Goal: Register for event/course: Sign up to attend an event or enroll in a course

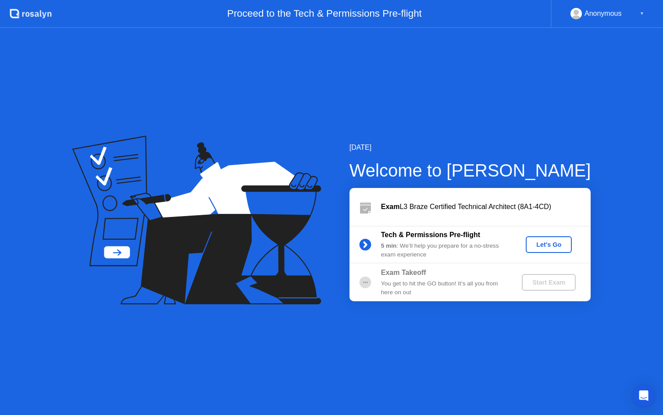
click at [552, 242] on div "Let's Go" at bounding box center [549, 244] width 39 height 7
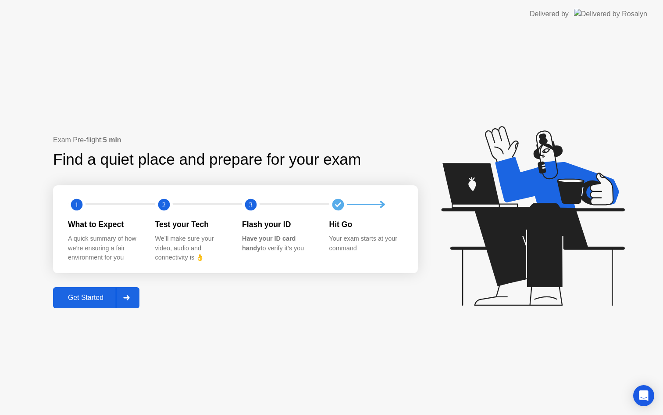
click at [85, 295] on div "Get Started" at bounding box center [86, 298] width 60 height 8
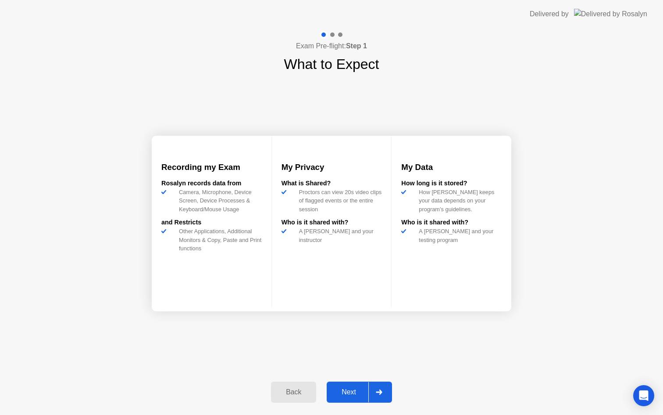
click at [359, 391] on div "Next" at bounding box center [349, 392] width 39 height 8
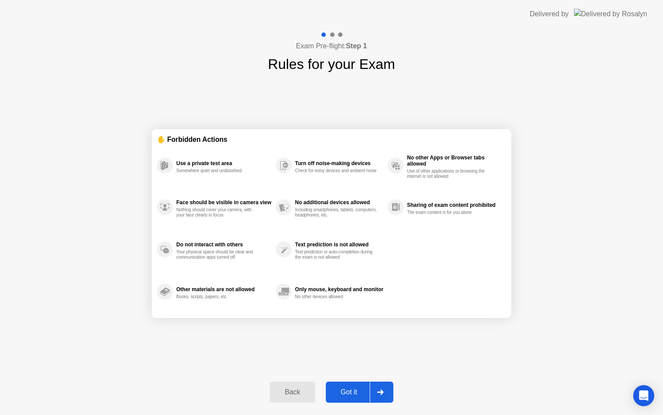
click at [356, 393] on div "Got it" at bounding box center [349, 392] width 41 height 8
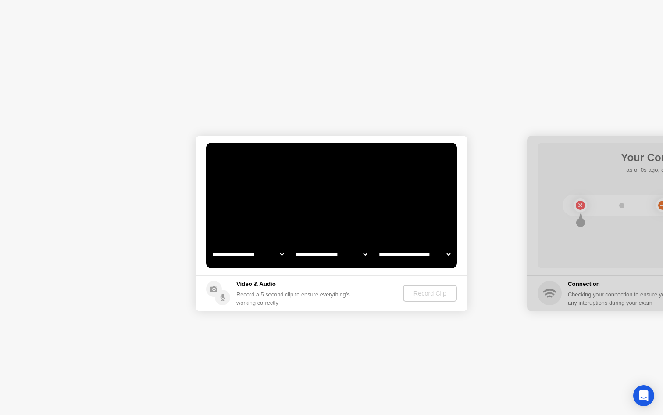
select select "**********"
select select "*******"
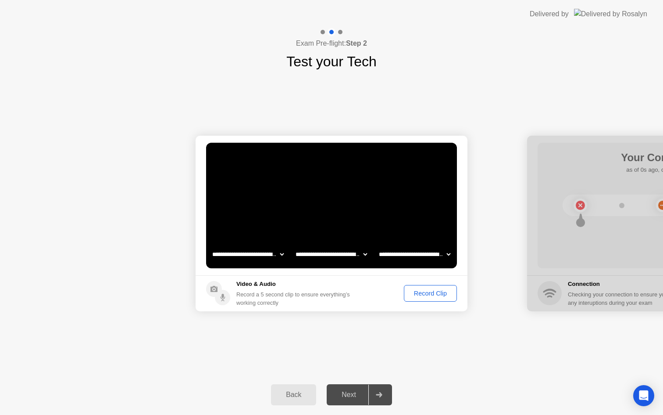
click at [435, 291] on div "Record Clip" at bounding box center [430, 293] width 47 height 7
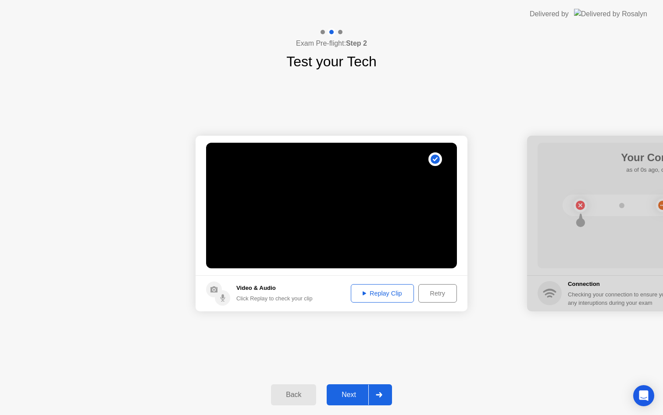
click at [383, 294] on div "Replay Clip" at bounding box center [382, 293] width 57 height 7
click at [351, 388] on button "Next" at bounding box center [359, 394] width 65 height 21
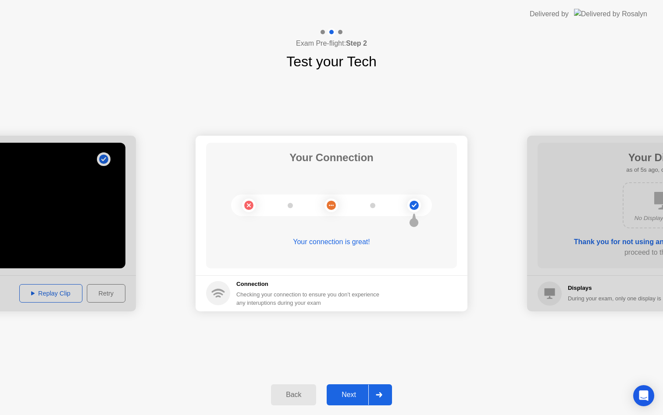
click at [348, 391] on div "Next" at bounding box center [349, 395] width 39 height 8
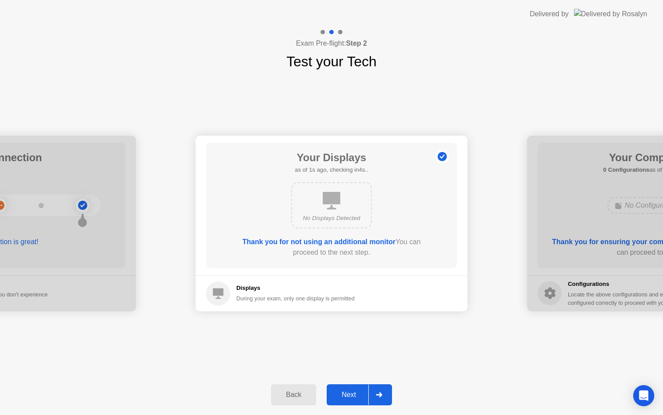
click at [350, 391] on div "Next" at bounding box center [349, 395] width 39 height 8
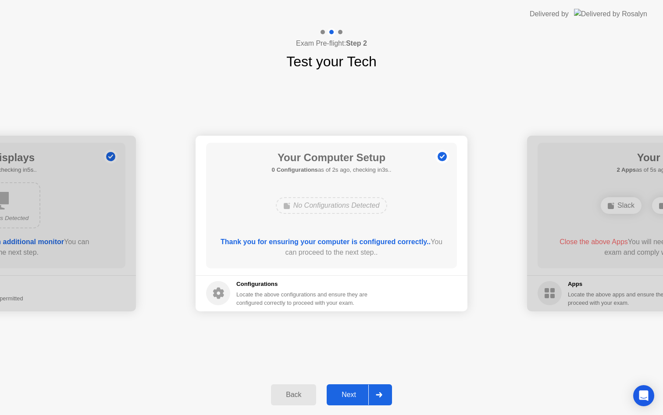
click at [350, 391] on div "Next" at bounding box center [349, 395] width 39 height 8
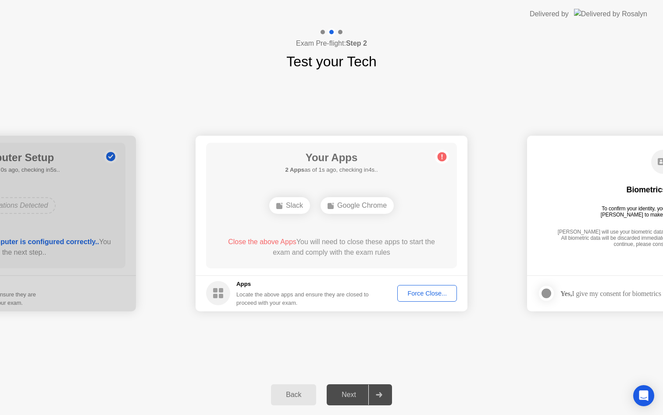
click at [418, 287] on button "Force Close..." at bounding box center [428, 293] width 60 height 17
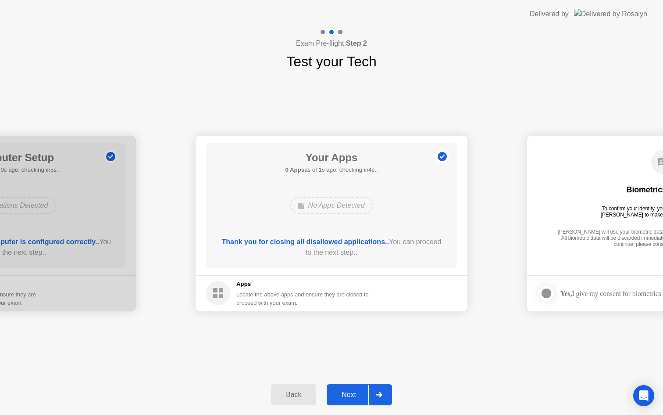
click at [351, 393] on div "Next" at bounding box center [349, 395] width 39 height 8
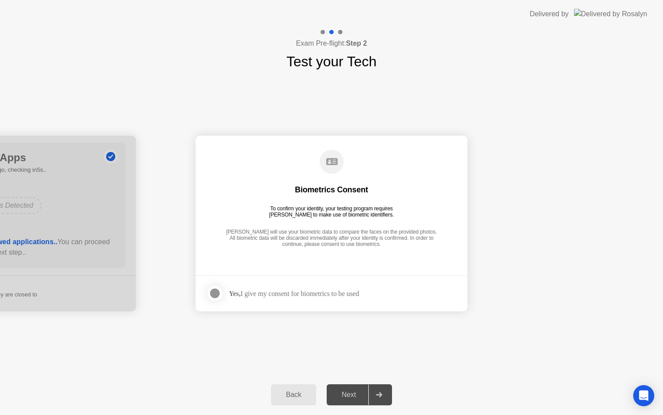
click at [255, 292] on div "Yes, I give my consent for biometrics to be used" at bounding box center [294, 293] width 130 height 8
click at [212, 296] on div at bounding box center [215, 293] width 11 height 11
click at [352, 394] on div "Next" at bounding box center [349, 395] width 39 height 8
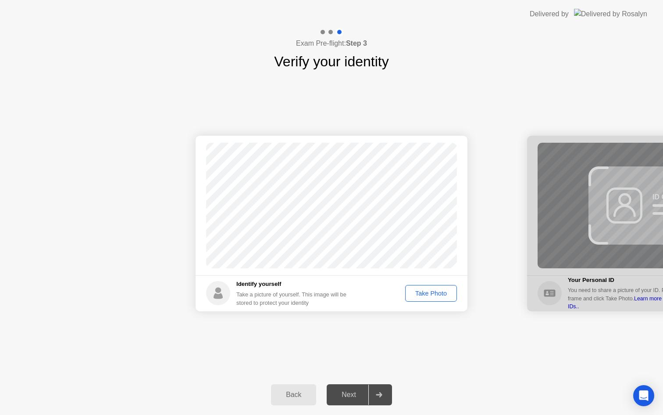
click at [429, 294] on div "Take Photo" at bounding box center [432, 293] width 46 height 7
click at [345, 395] on div "Next" at bounding box center [349, 395] width 39 height 8
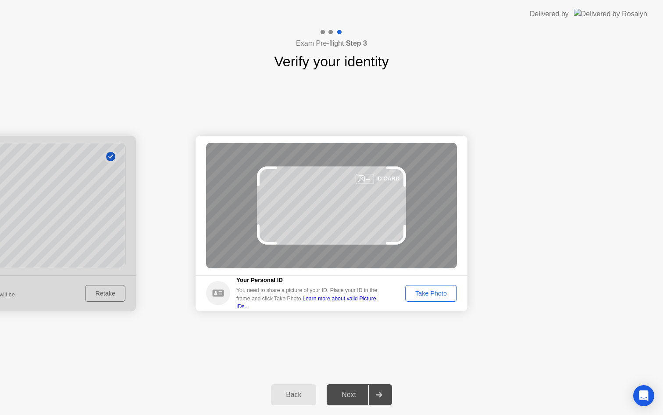
click at [434, 290] on div "Take Photo" at bounding box center [432, 293] width 46 height 7
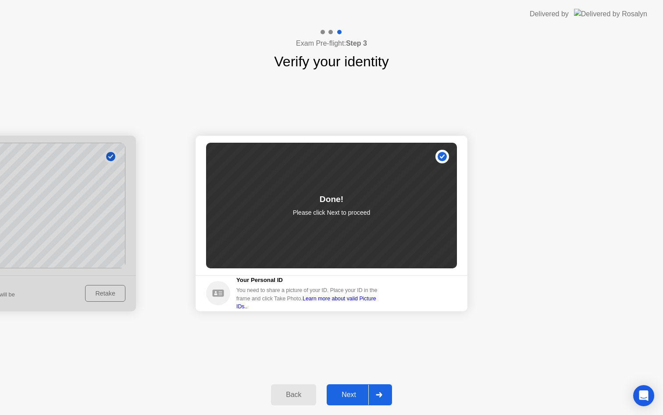
click at [339, 398] on div "Next" at bounding box center [349, 395] width 39 height 8
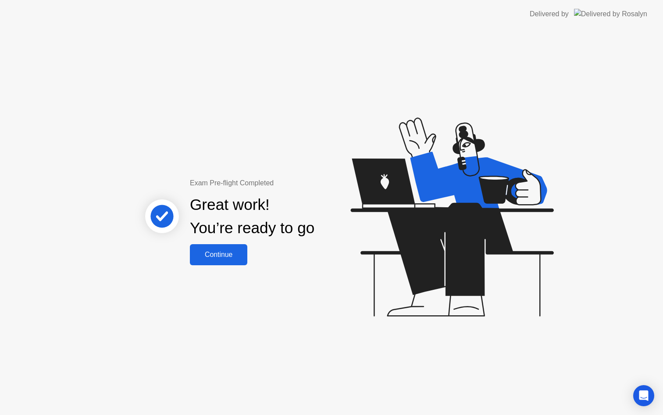
click at [236, 256] on div "Continue" at bounding box center [219, 255] width 52 height 8
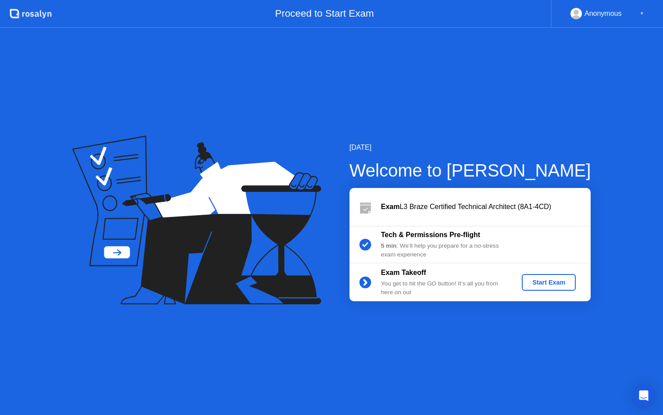
click at [553, 281] on div "Start Exam" at bounding box center [549, 282] width 47 height 7
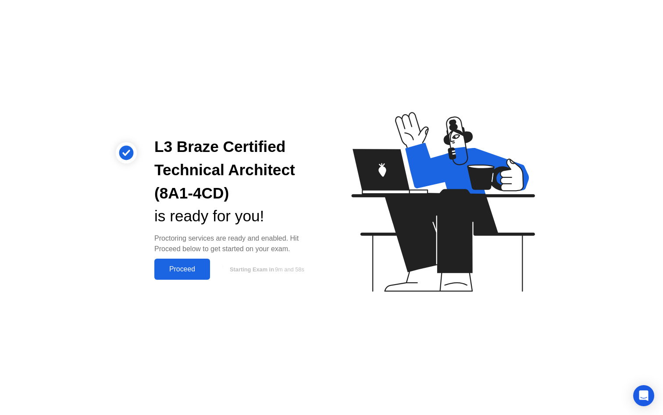
click at [198, 268] on div "Proceed" at bounding box center [182, 269] width 50 height 8
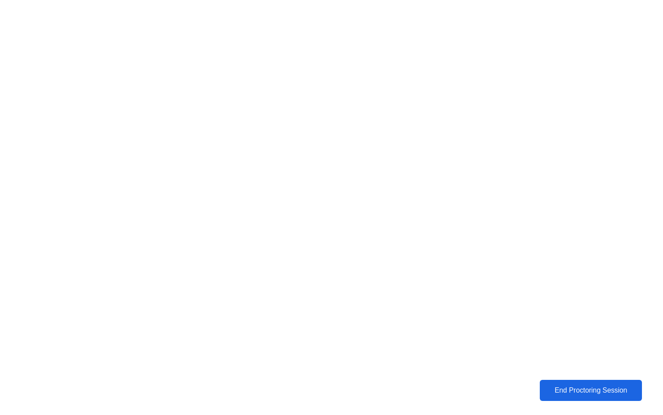
click at [566, 382] on button "End Proctoring Session" at bounding box center [591, 390] width 103 height 21
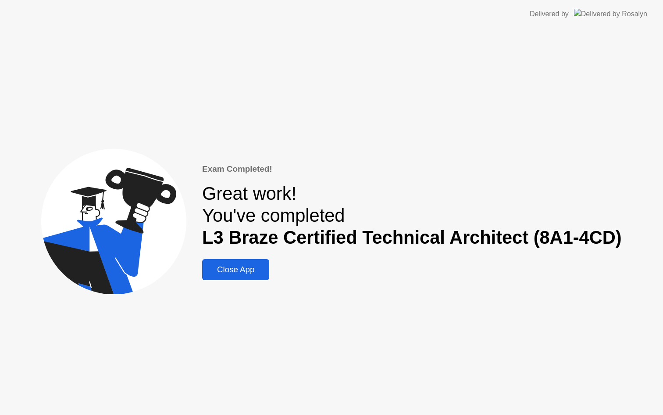
click at [252, 265] on div "Close App" at bounding box center [236, 270] width 62 height 10
